Goal: Task Accomplishment & Management: Complete application form

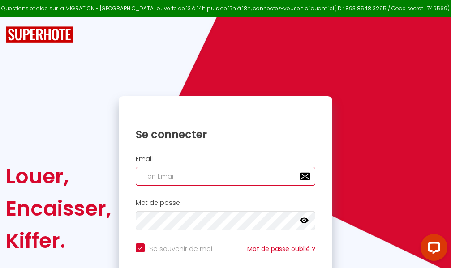
click at [212, 176] on input "email" at bounding box center [226, 176] width 180 height 19
type input "m"
checkbox input "true"
type input "ma"
checkbox input "true"
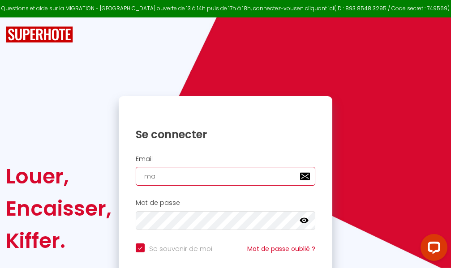
type input "mar"
checkbox input "true"
type input "marc"
checkbox input "true"
type input "marcd"
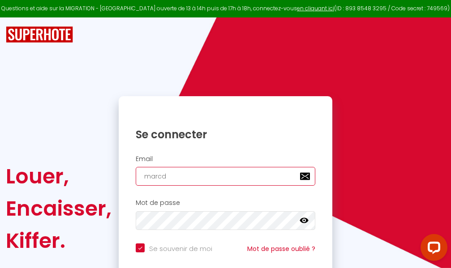
checkbox input "true"
type input "marcdp"
checkbox input "true"
type input "marcdpo"
checkbox input "true"
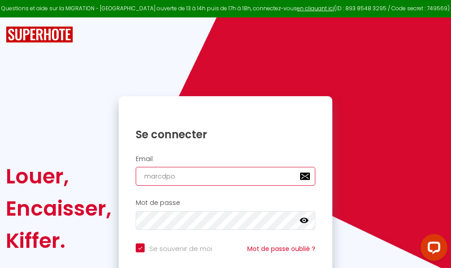
type input "marcdpoz"
checkbox input "true"
type input "marcdpoz."
checkbox input "true"
type input "marcdpoz.l"
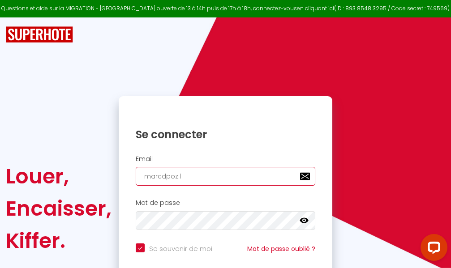
checkbox input "true"
type input "marcdpoz.lo"
checkbox input "true"
type input "marcdpoz.loc"
checkbox input "true"
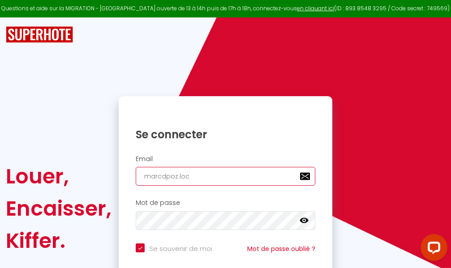
type input "marcdpoz.loca"
checkbox input "true"
type input "marcdpoz.locat"
checkbox input "true"
type input "marcdpoz.locati"
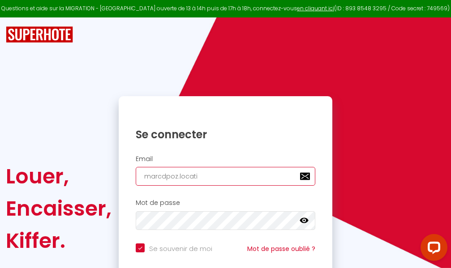
checkbox input "true"
type input "marcdpoz.locatio"
checkbox input "true"
type input "marcdpoz.location"
checkbox input "true"
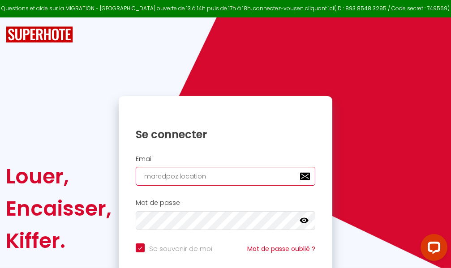
type input "marcdpoz.location@"
checkbox input "true"
type input "marcdpoz.location@g"
checkbox input "true"
type input "marcdpoz.location@gm"
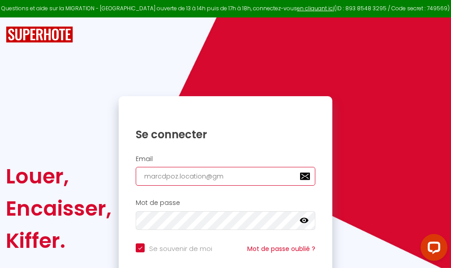
checkbox input "true"
type input "marcdpoz.location@gma"
checkbox input "true"
type input "marcdpoz.location@gmai"
checkbox input "true"
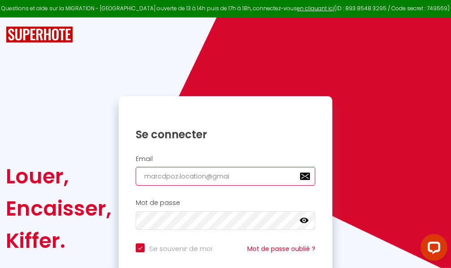
type input "[EMAIL_ADDRESS]"
checkbox input "true"
type input "[EMAIL_ADDRESS]."
checkbox input "true"
type input "marcdpoz.location@gmail.c"
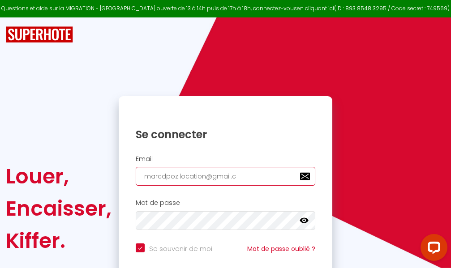
checkbox input "true"
type input "[EMAIL_ADDRESS][DOMAIN_NAME]"
checkbox input "true"
type input "[EMAIL_ADDRESS][DOMAIN_NAME]"
checkbox input "true"
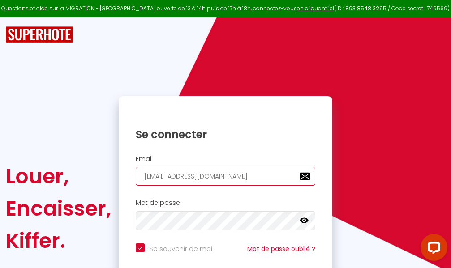
type input "[EMAIL_ADDRESS][DOMAIN_NAME]"
